Goal: Task Accomplishment & Management: Manage account settings

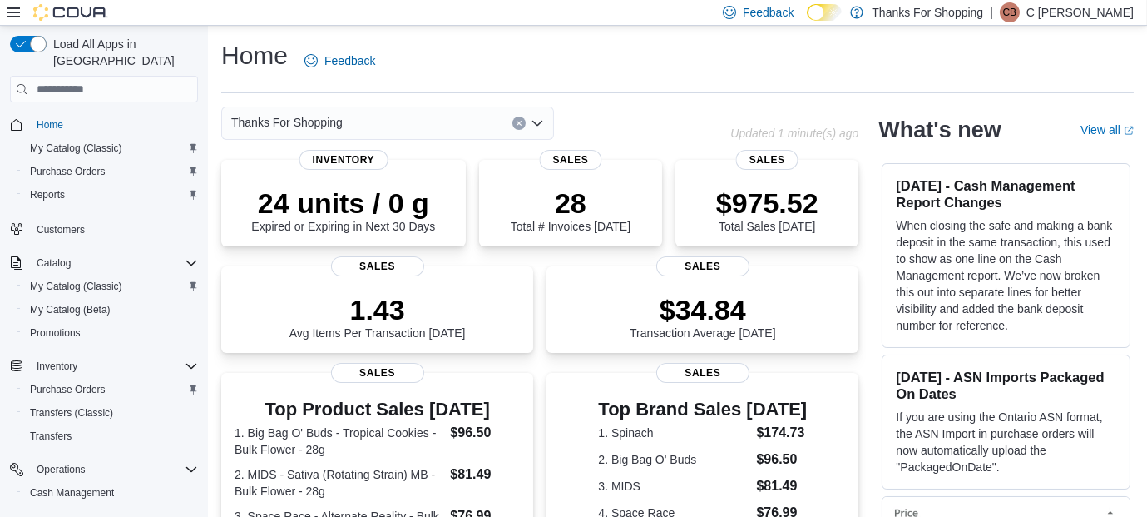
click at [1099, 7] on p "C Brunet" at bounding box center [1080, 12] width 107 height 20
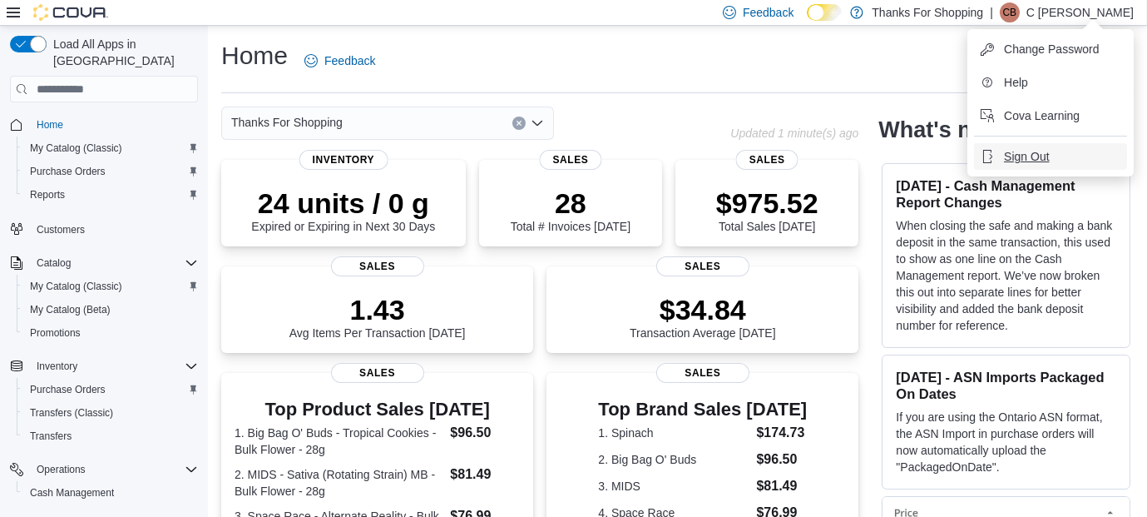
click at [1033, 158] on span "Sign Out" at bounding box center [1026, 156] width 45 height 17
